Goal: Book appointment/travel/reservation

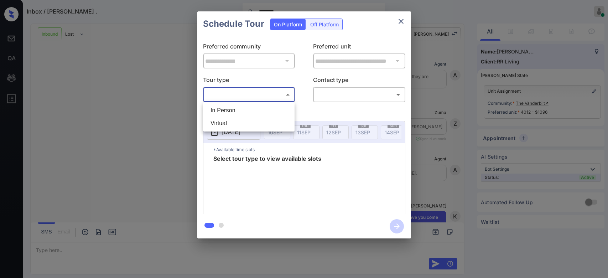
click at [264, 90] on body "Inbox / Kelsey . ******** Mukesh Online Set yourself offline Set yourself on br…" at bounding box center [304, 139] width 608 height 278
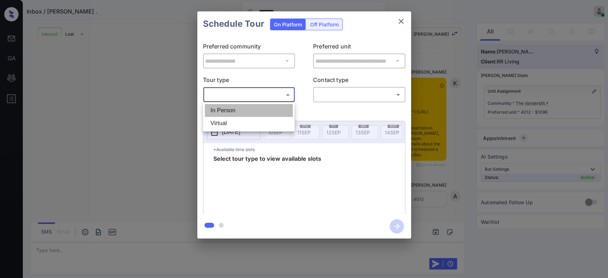
click at [264, 114] on li "In Person" at bounding box center [249, 110] width 88 height 13
type input "********"
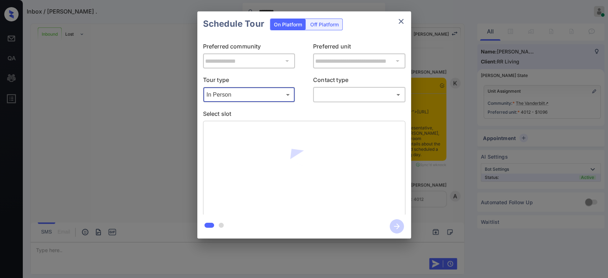
click at [342, 95] on body "Inbox / Kelsey . ******** Mukesh Online Set yourself offline Set yourself on br…" at bounding box center [304, 139] width 608 height 278
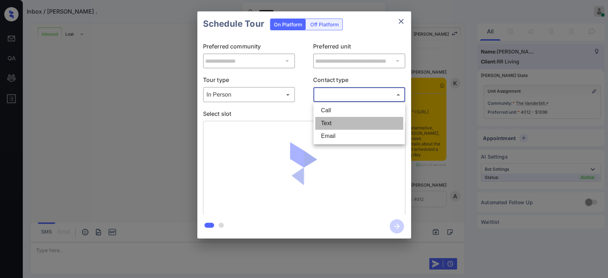
click at [341, 121] on li "Text" at bounding box center [359, 123] width 88 height 13
type input "****"
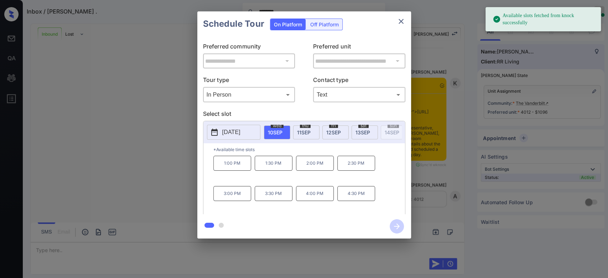
click at [308, 130] on span "11 SEP" at bounding box center [304, 132] width 14 height 6
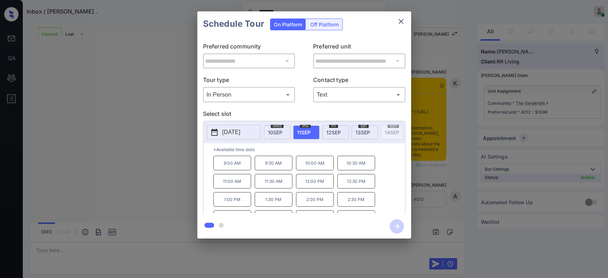
click at [225, 168] on p "9:00 AM" at bounding box center [232, 163] width 38 height 15
click at [396, 225] on icon "button" at bounding box center [397, 226] width 14 height 14
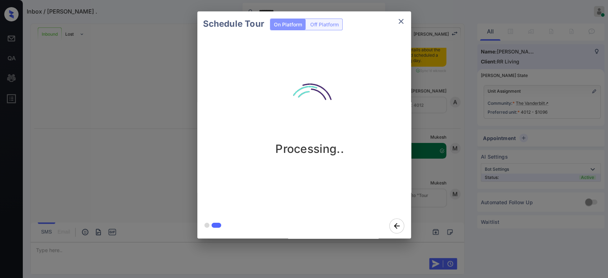
scroll to position [784, 0]
click at [436, 65] on div "Schedule Tour On Platform Off Platform Processing.." at bounding box center [304, 125] width 608 height 250
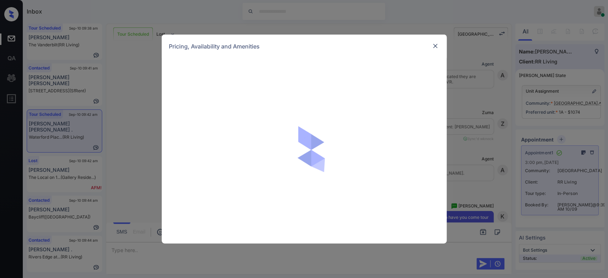
scroll to position [1171, 0]
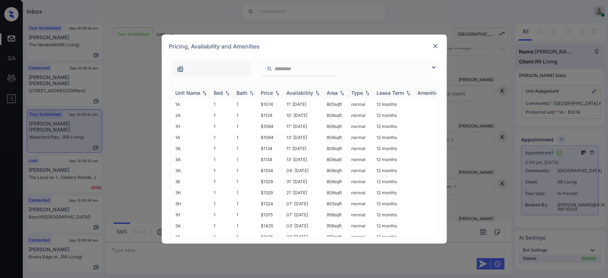
click at [266, 88] on th "Price" at bounding box center [271, 93] width 26 height 12
click at [273, 113] on td "$1084" at bounding box center [271, 115] width 26 height 11
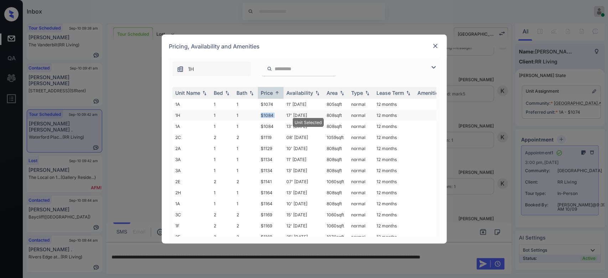
click at [273, 113] on td "$1084" at bounding box center [271, 115] width 26 height 11
click at [433, 44] on img at bounding box center [435, 45] width 7 height 7
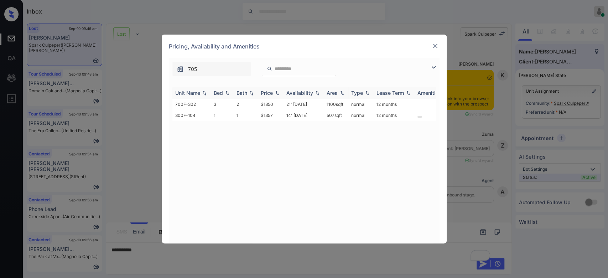
scroll to position [2059, 0]
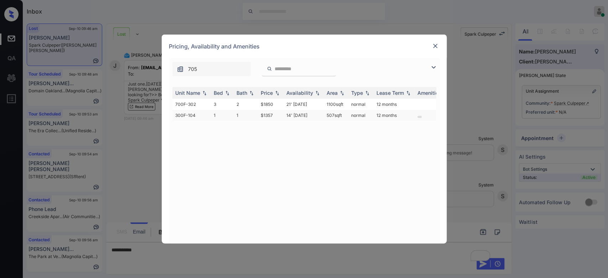
click at [272, 113] on td "$1357" at bounding box center [271, 115] width 26 height 11
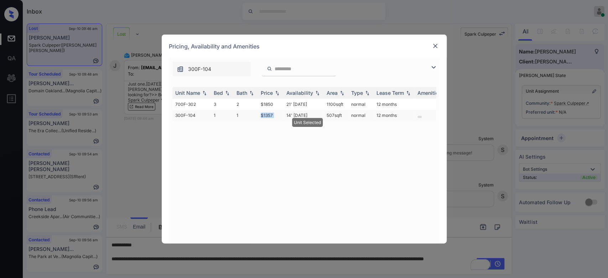
click at [272, 113] on td "$1357" at bounding box center [271, 115] width 26 height 11
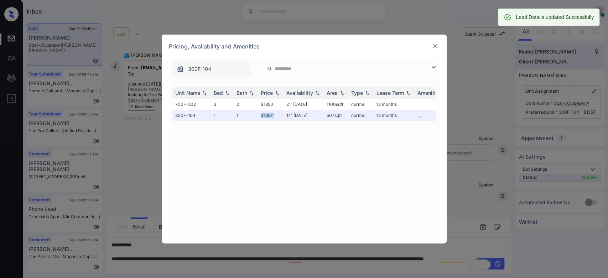
click at [432, 47] on img at bounding box center [435, 45] width 7 height 7
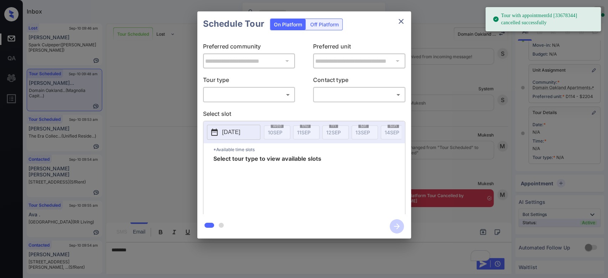
scroll to position [4109, 0]
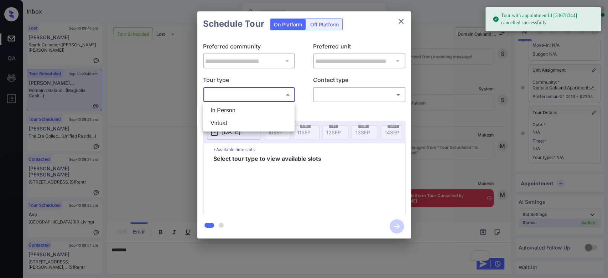
click at [264, 99] on body "Tour with appointmentId [33678344] cancelled successfully Inbox Mukesh Online S…" at bounding box center [304, 139] width 608 height 278
click at [237, 121] on li "Virtual" at bounding box center [249, 123] width 88 height 13
type input "*******"
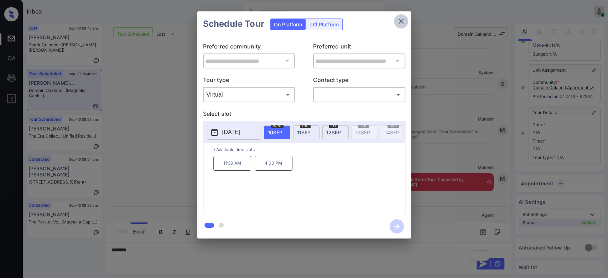
click at [404, 19] on icon "close" at bounding box center [401, 21] width 9 height 9
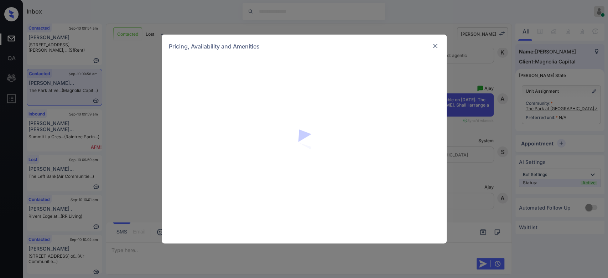
scroll to position [0, 0]
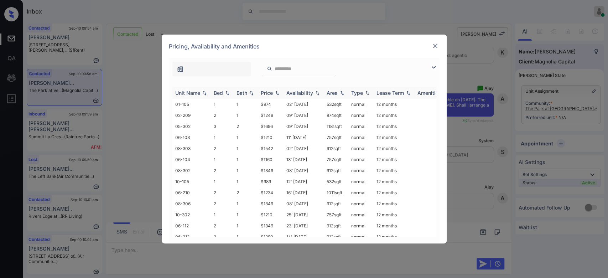
click at [270, 93] on div "Price" at bounding box center [267, 93] width 12 height 6
click at [268, 115] on td "$989" at bounding box center [271, 115] width 26 height 11
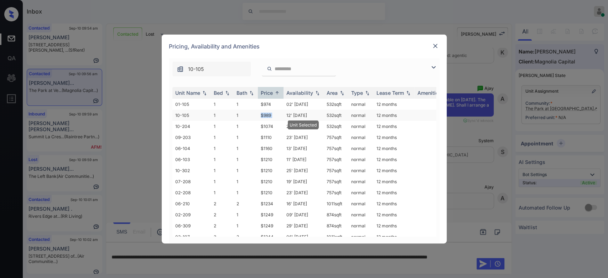
click at [268, 115] on td "$989" at bounding box center [271, 115] width 26 height 11
click at [436, 46] on img at bounding box center [435, 45] width 7 height 7
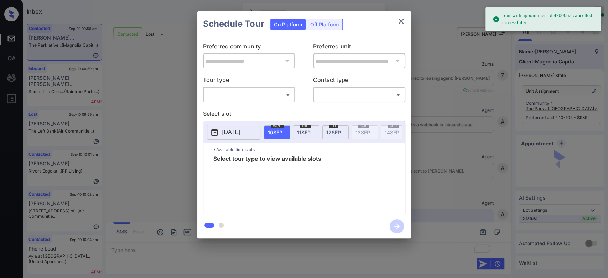
scroll to position [0, 0]
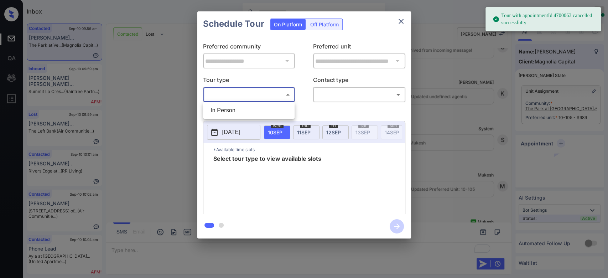
click at [252, 92] on body "Tour with appointmentId 4700063 cancelled successfully Inbox Mukesh Online Set …" at bounding box center [304, 139] width 608 height 278
click at [232, 105] on li "In Person" at bounding box center [249, 110] width 88 height 13
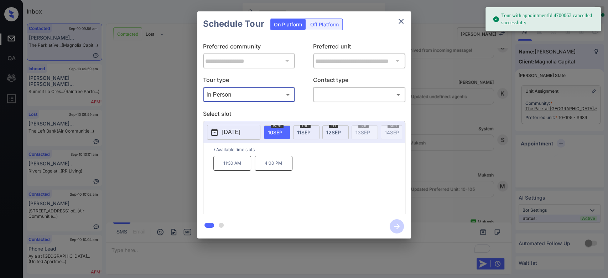
type input "********"
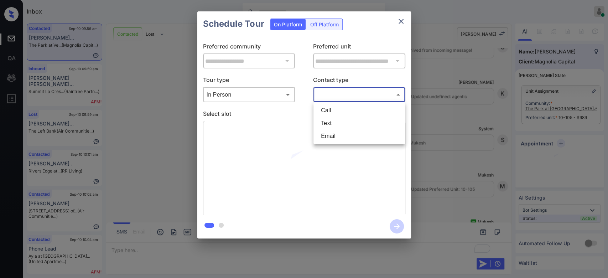
drag, startPoint x: 335, startPoint y: 93, endPoint x: 333, endPoint y: 127, distance: 33.9
click at [333, 127] on body "Inbox Mukesh Online Set yourself offline Set yourself on break Profile Switch t…" at bounding box center [304, 139] width 608 height 278
click at [333, 127] on li "Text" at bounding box center [359, 123] width 88 height 13
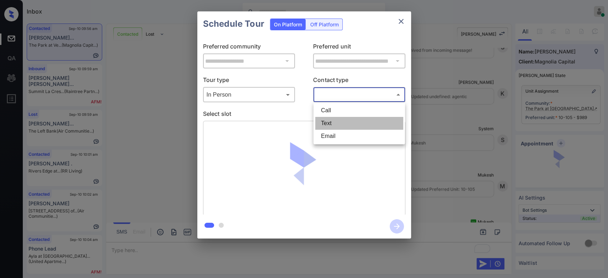
type input "****"
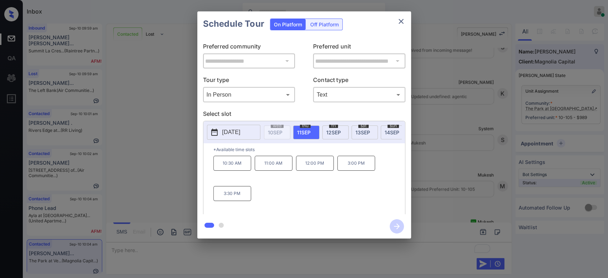
click at [236, 171] on p "10:30 AM" at bounding box center [232, 163] width 38 height 15
click at [394, 224] on icon "button" at bounding box center [397, 226] width 14 height 14
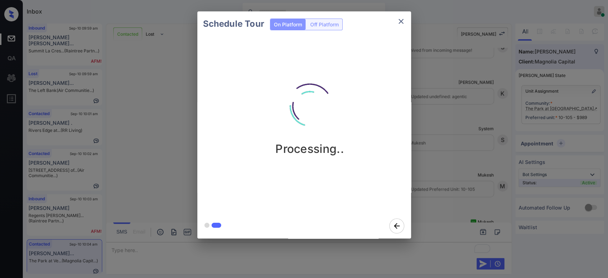
click at [453, 69] on div "Schedule Tour On Platform Off Platform Processing.." at bounding box center [304, 125] width 608 height 250
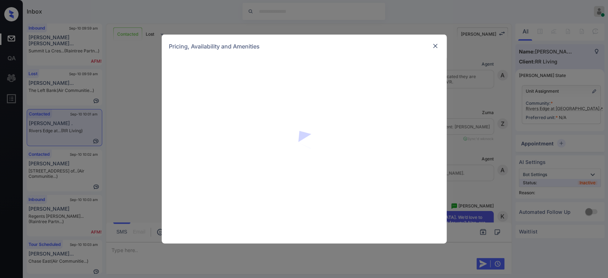
scroll to position [1566, 0]
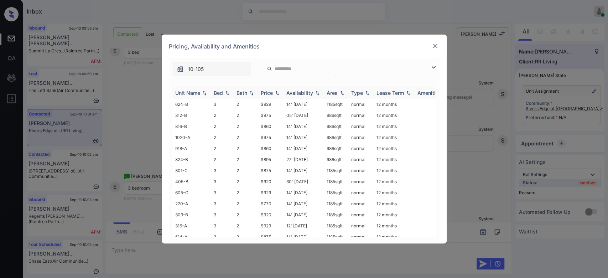
click at [267, 90] on div "Price" at bounding box center [267, 93] width 12 height 6
click at [267, 104] on td "$770" at bounding box center [271, 104] width 26 height 11
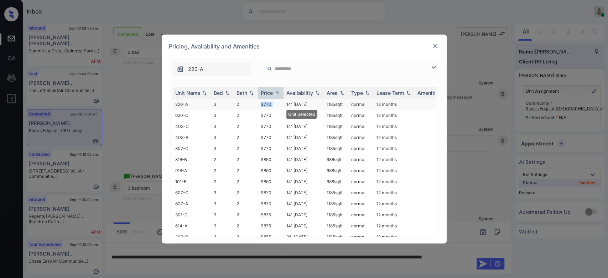
click at [267, 104] on td "$770" at bounding box center [271, 104] width 26 height 11
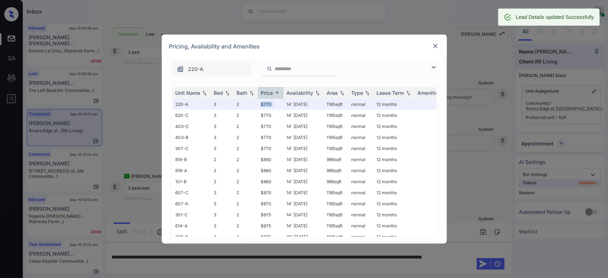
click at [434, 46] on img at bounding box center [435, 45] width 7 height 7
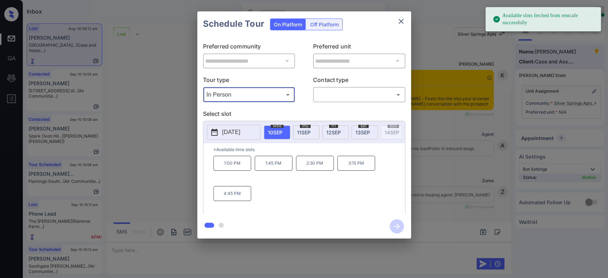
scroll to position [3055, 0]
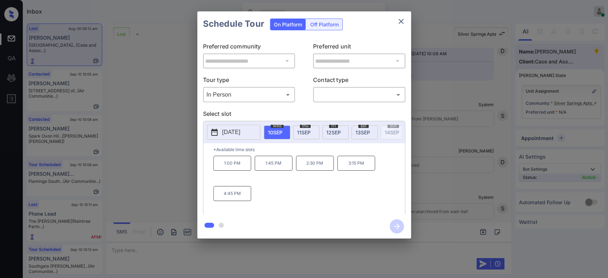
click at [240, 136] on p "[DATE]" at bounding box center [231, 132] width 18 height 9
click at [400, 19] on icon "close" at bounding box center [401, 21] width 9 height 9
